Goal: Task Accomplishment & Management: Complete application form

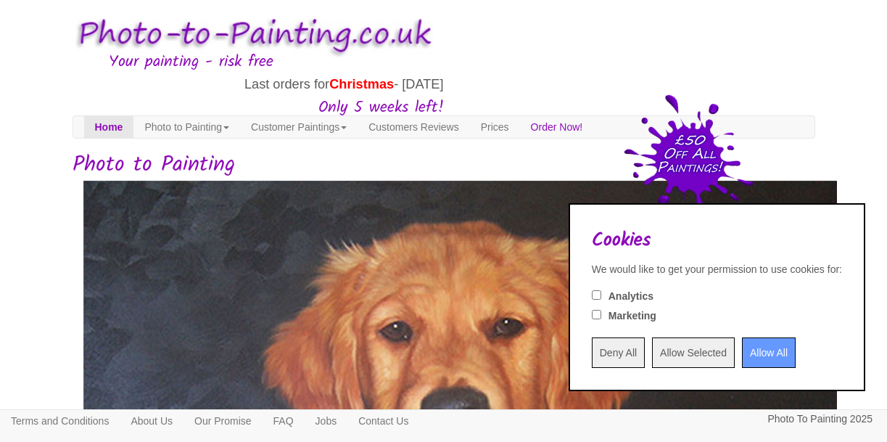
click at [742, 351] on input "Allow All" at bounding box center [769, 352] width 54 height 30
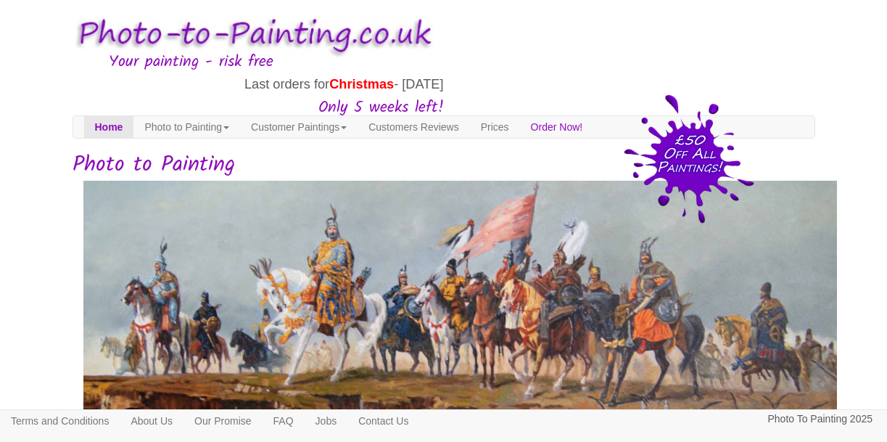
scroll to position [386, 0]
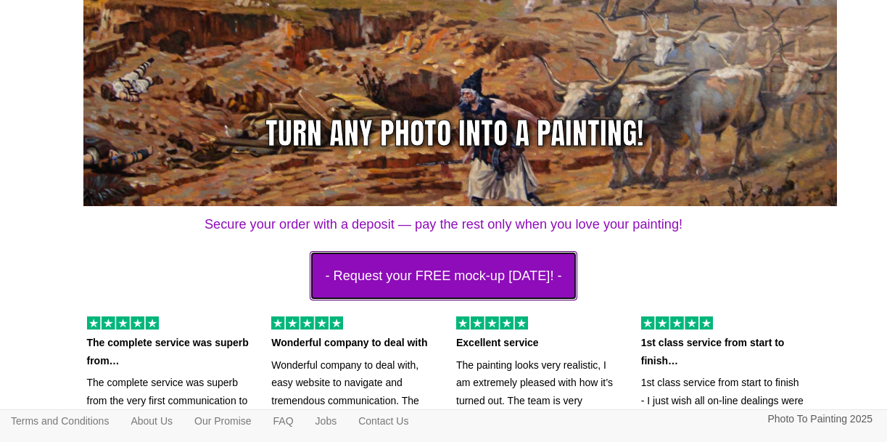
click at [522, 293] on button "- Request your FREE mock-up [DATE]! -" at bounding box center [443, 275] width 267 height 49
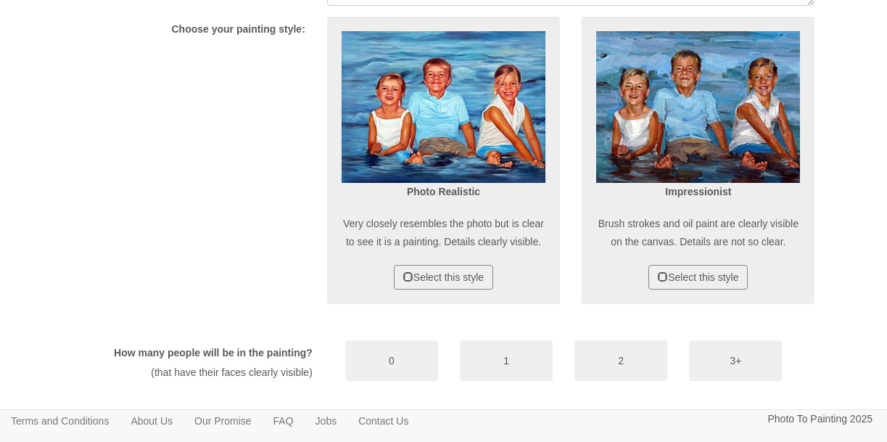
scroll to position [669, 0]
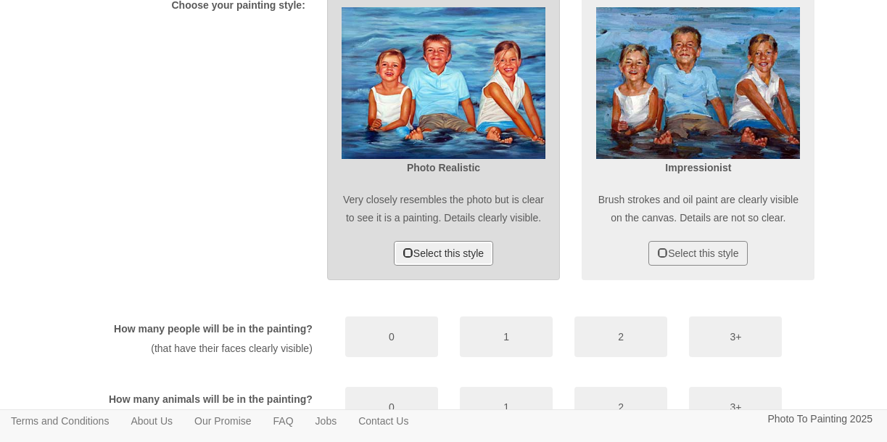
click at [403, 257] on span at bounding box center [408, 252] width 10 height 10
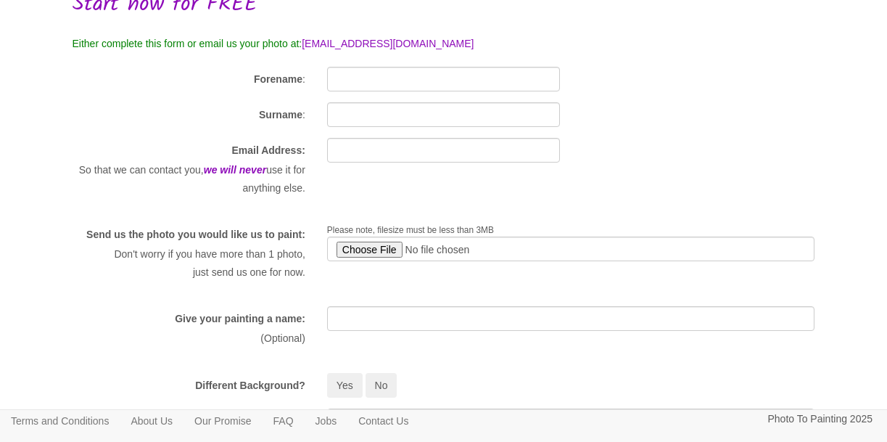
scroll to position [120, 0]
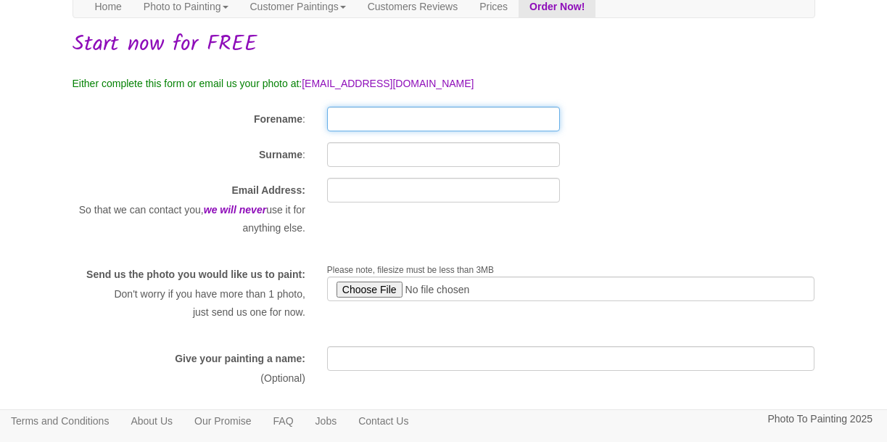
click at [409, 125] on input "Forename" at bounding box center [443, 119] width 233 height 25
type input "Ramses"
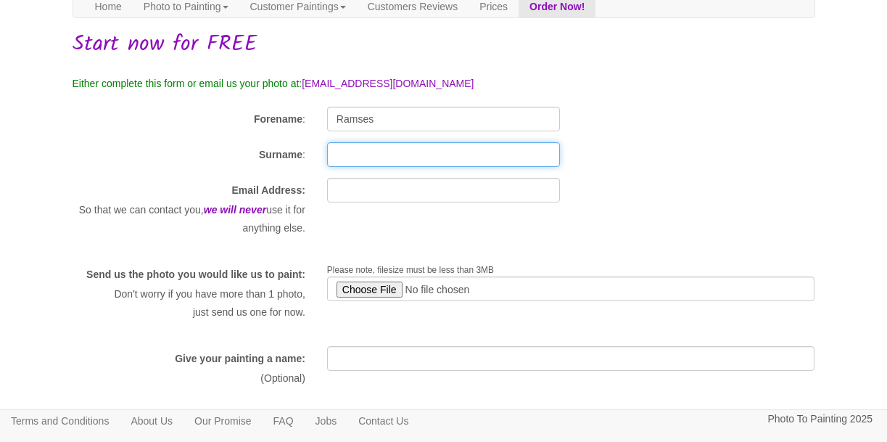
type input "Rivero"
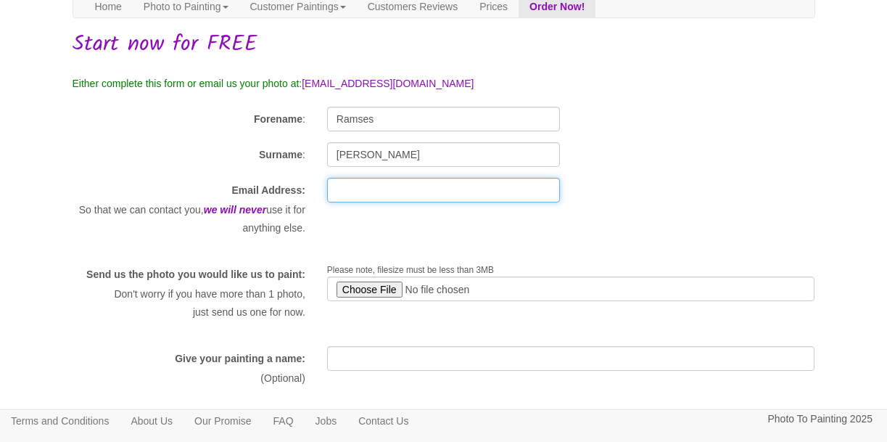
click at [368, 194] on input "text" at bounding box center [443, 190] width 233 height 25
type input "m"
type input "r"
type input "mr.hades18@gmail.com"
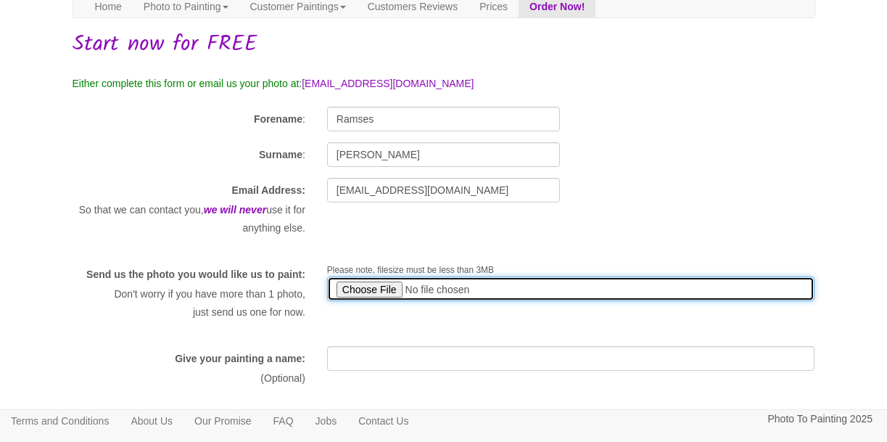
click at [377, 284] on input "file" at bounding box center [571, 288] width 488 height 25
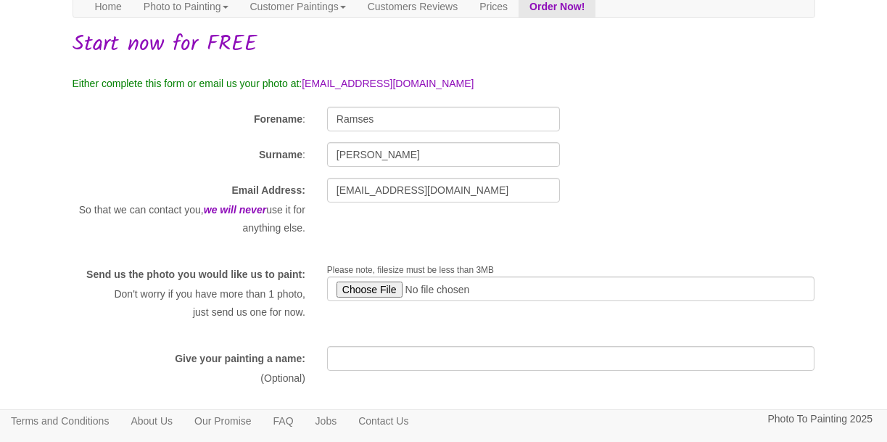
type input "C:\fakepath\ram3.jpg"
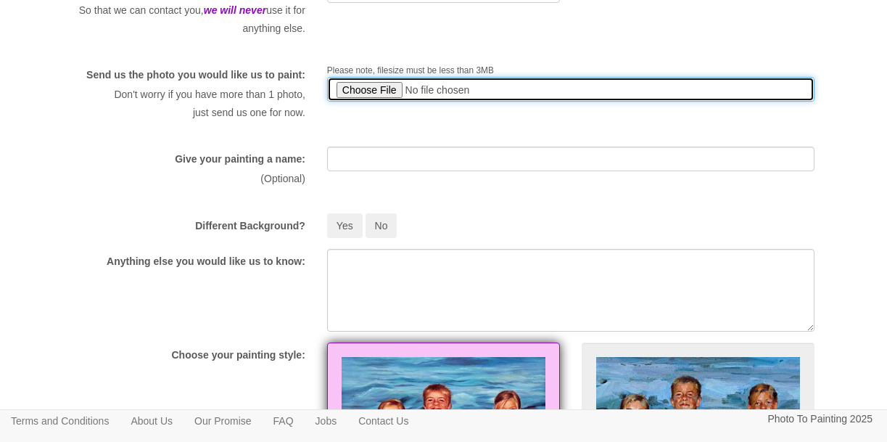
scroll to position [360, 0]
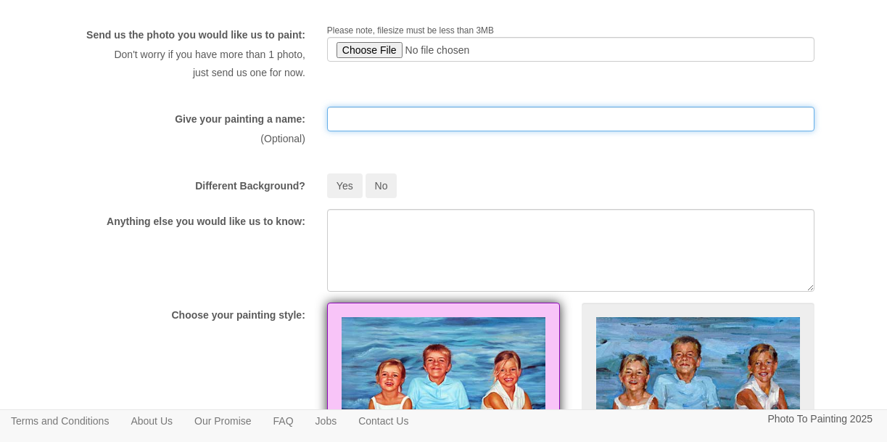
click at [362, 131] on input "text" at bounding box center [571, 119] width 488 height 25
type input "In The Afternoon"
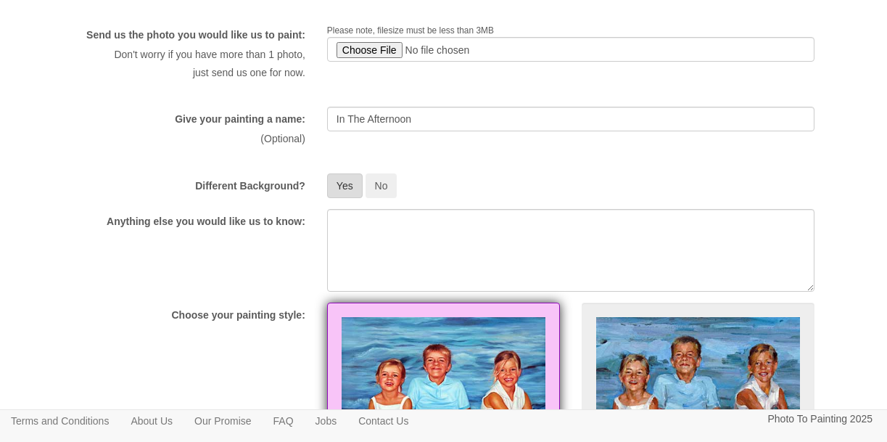
click at [344, 198] on button "Yes" at bounding box center [345, 185] width 36 height 25
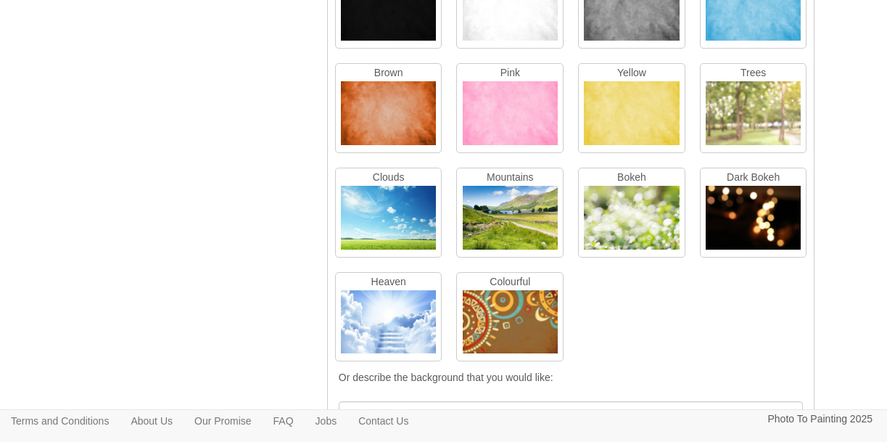
scroll to position [621, 0]
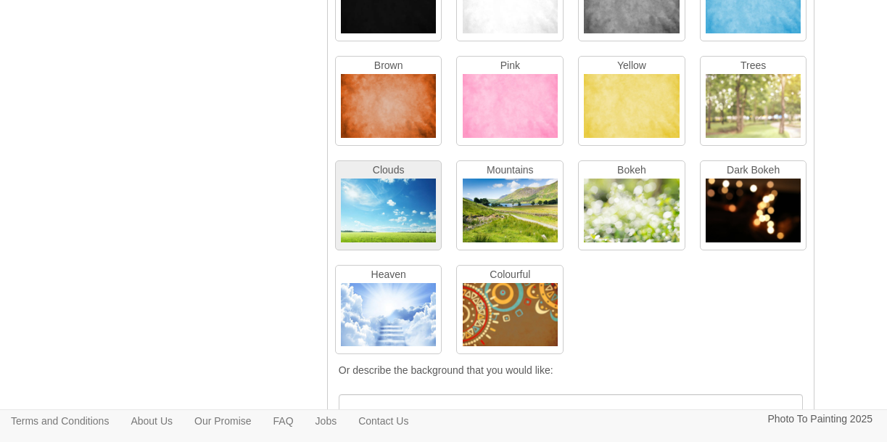
click at [407, 221] on img at bounding box center [388, 213] width 95 height 70
click at [752, 144] on img at bounding box center [753, 109] width 95 height 70
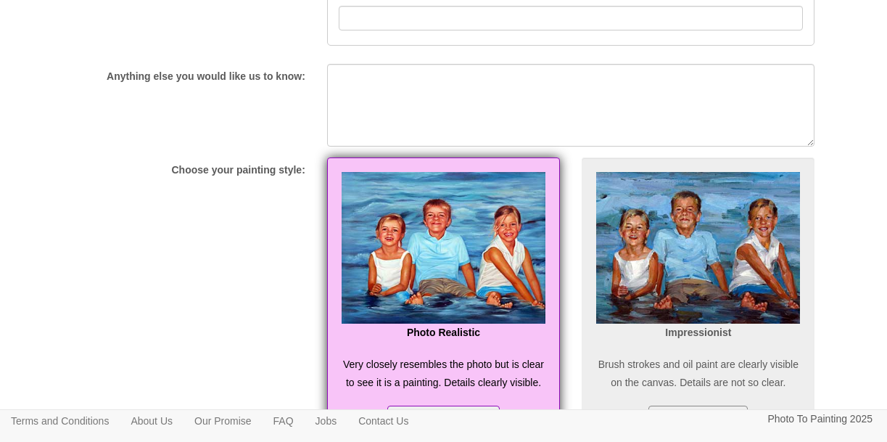
scroll to position [1017, 0]
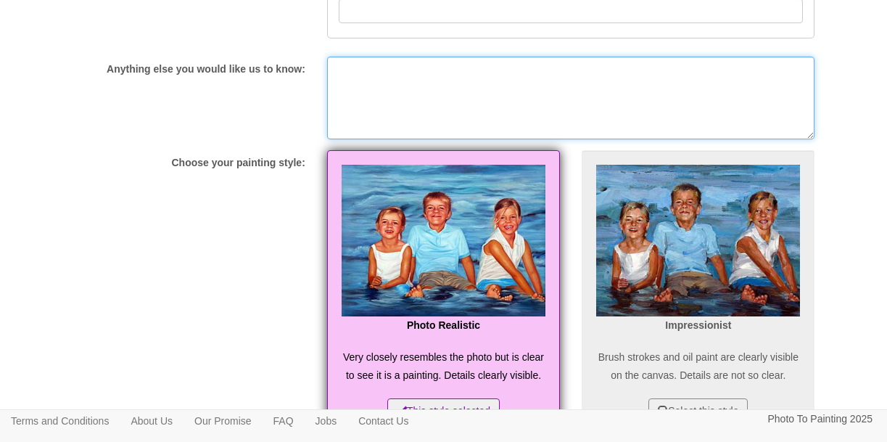
click at [489, 107] on textarea at bounding box center [571, 98] width 488 height 83
click at [487, 106] on textarea at bounding box center [571, 98] width 488 height 83
type textarea "e"
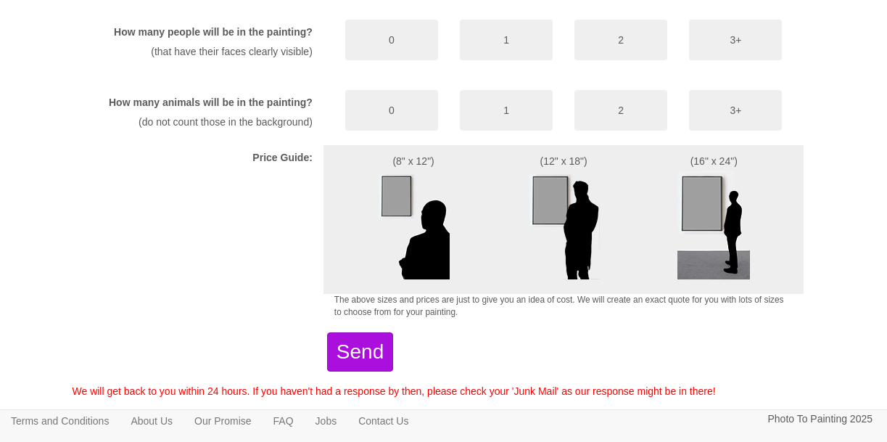
scroll to position [1474, 0]
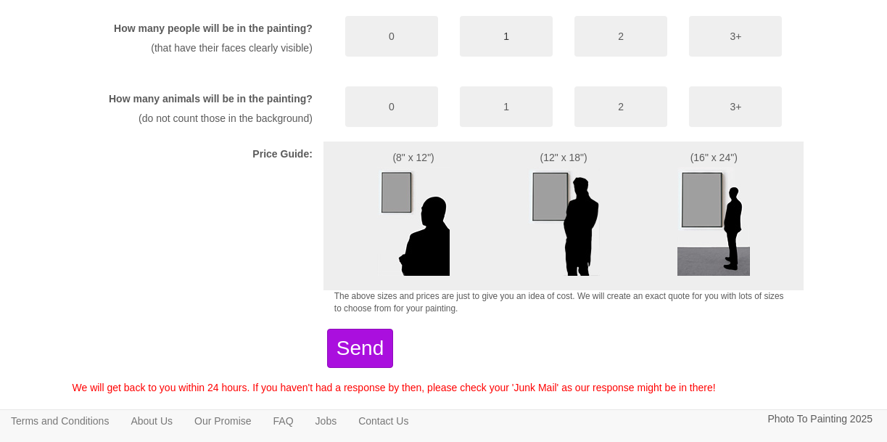
type textarea "special photo"
click at [526, 57] on button "1" at bounding box center [506, 36] width 93 height 41
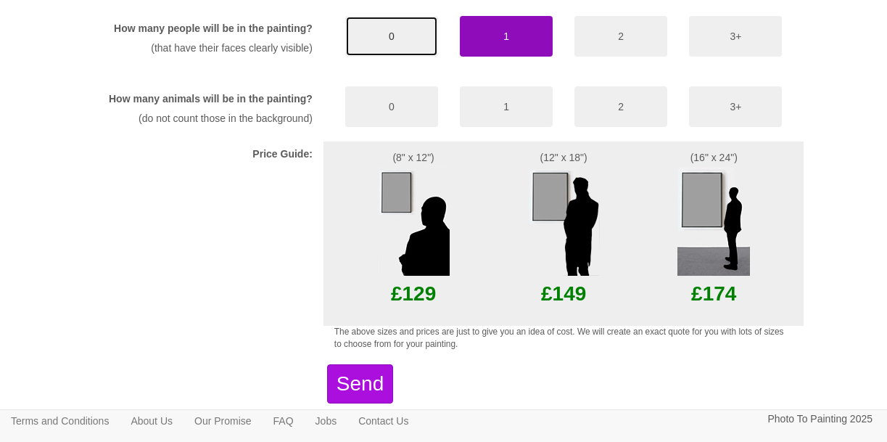
click at [410, 57] on button "0" at bounding box center [391, 36] width 93 height 41
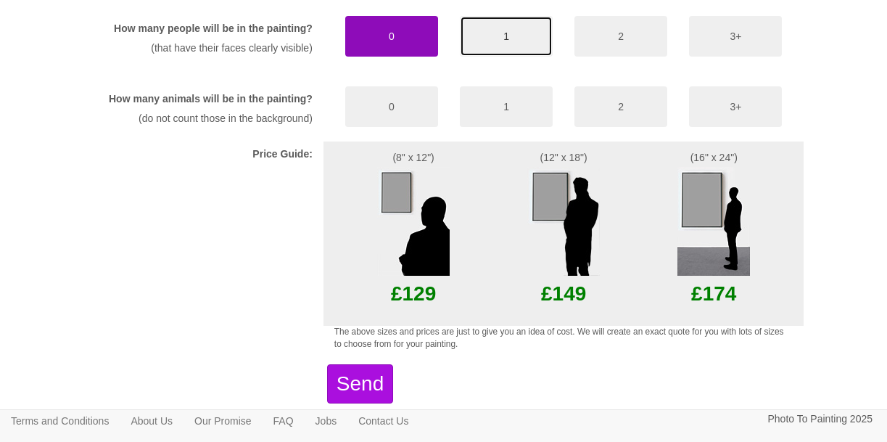
click at [482, 57] on button "1" at bounding box center [506, 36] width 93 height 41
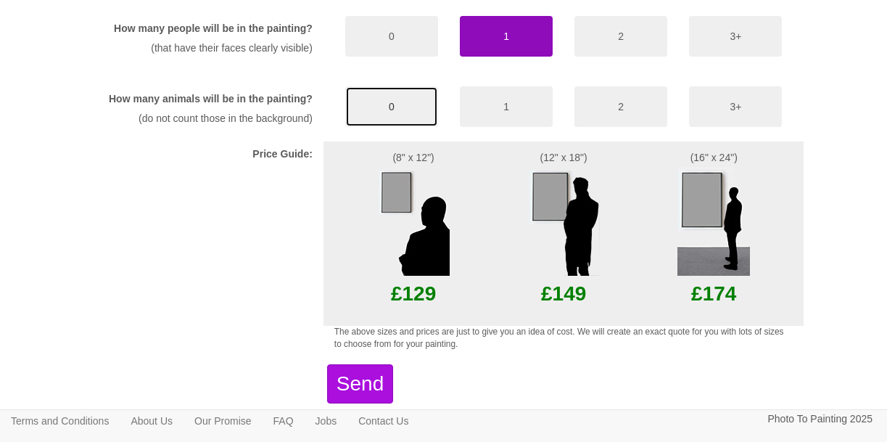
click at [387, 127] on button "0" at bounding box center [391, 106] width 93 height 41
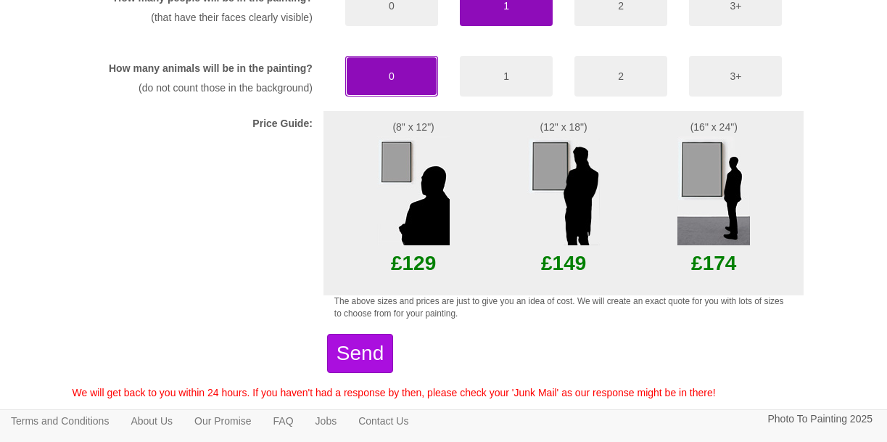
scroll to position [1618, 0]
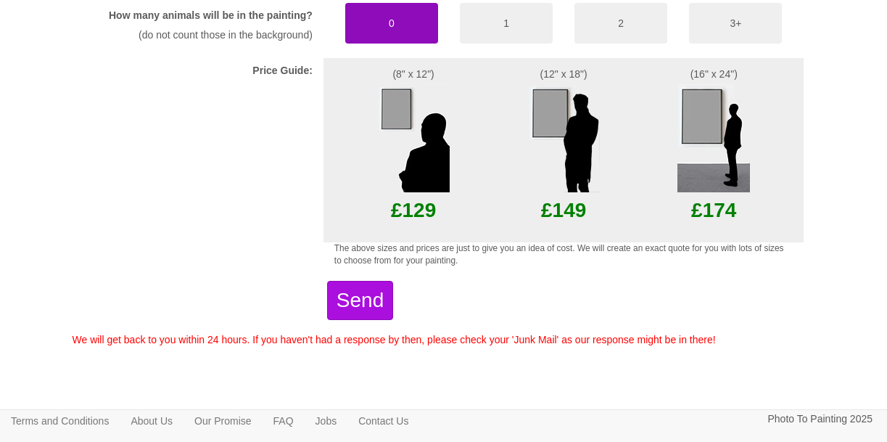
click at [414, 114] on img at bounding box center [413, 137] width 73 height 109
